Goal: Find specific page/section: Find specific page/section

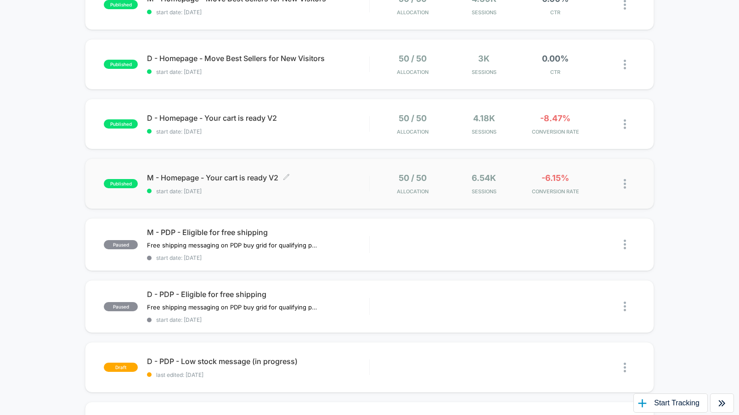
scroll to position [309, 0]
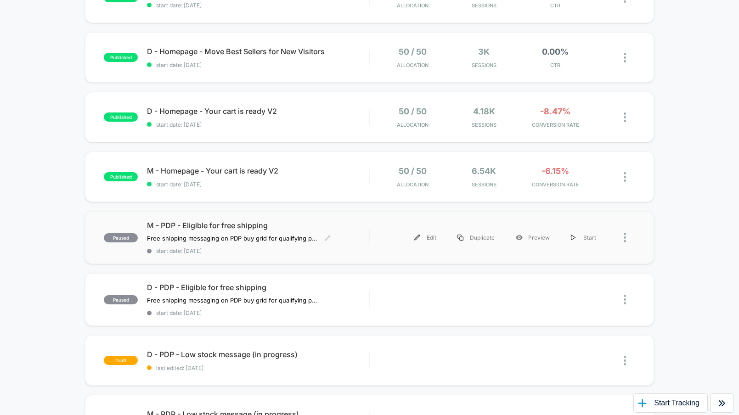
drag, startPoint x: 283, startPoint y: 228, endPoint x: 166, endPoint y: 226, distance: 116.6
click at [166, 226] on span "M - PDP - Eligible for free shipping" at bounding box center [258, 225] width 222 height 9
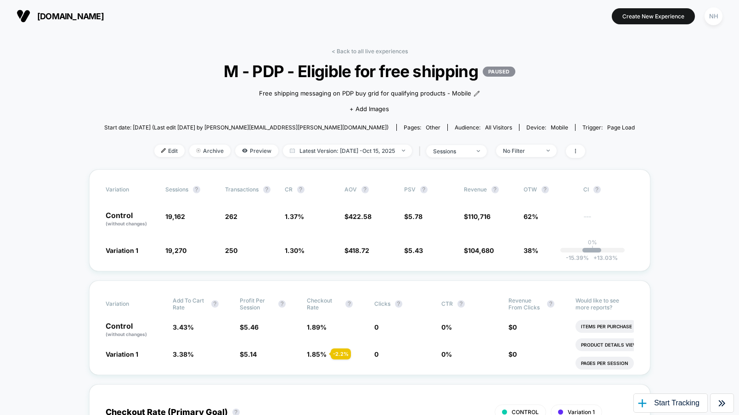
click at [380, 50] on link "< Back to all live experiences" at bounding box center [369, 51] width 76 height 7
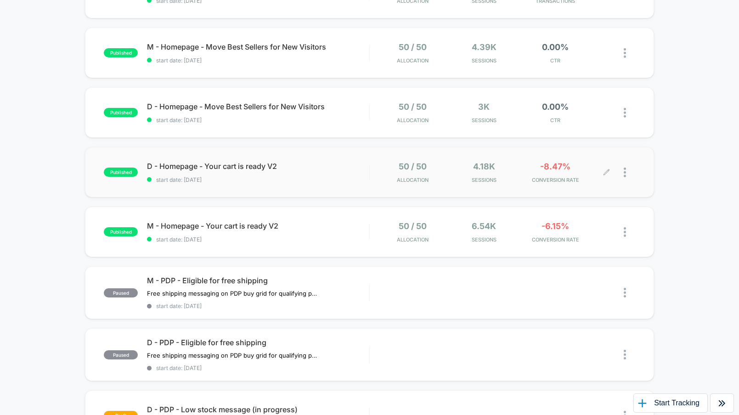
scroll to position [336, 0]
